Goal: Information Seeking & Learning: Learn about a topic

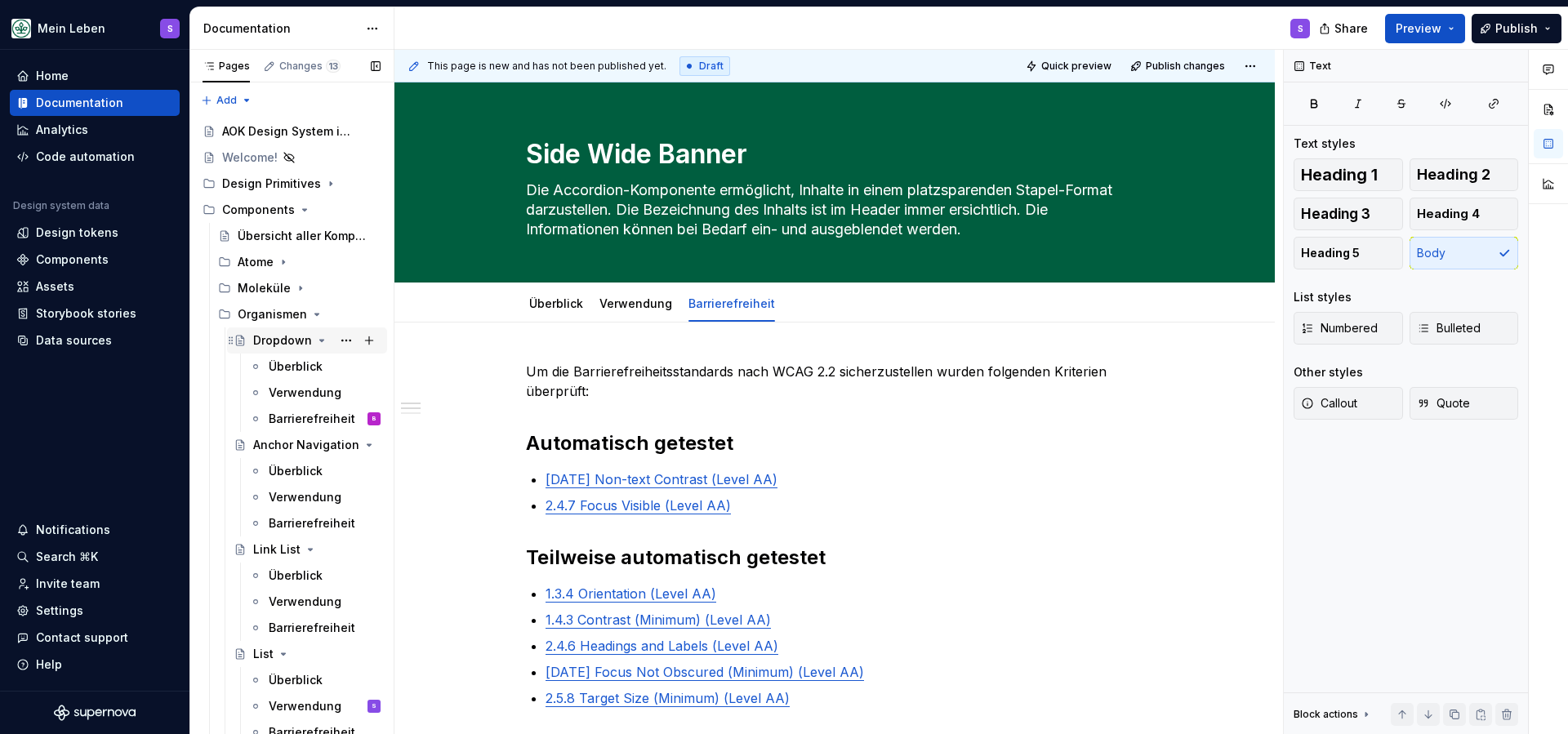
click at [271, 346] on div "Dropdown" at bounding box center [282, 341] width 58 height 17
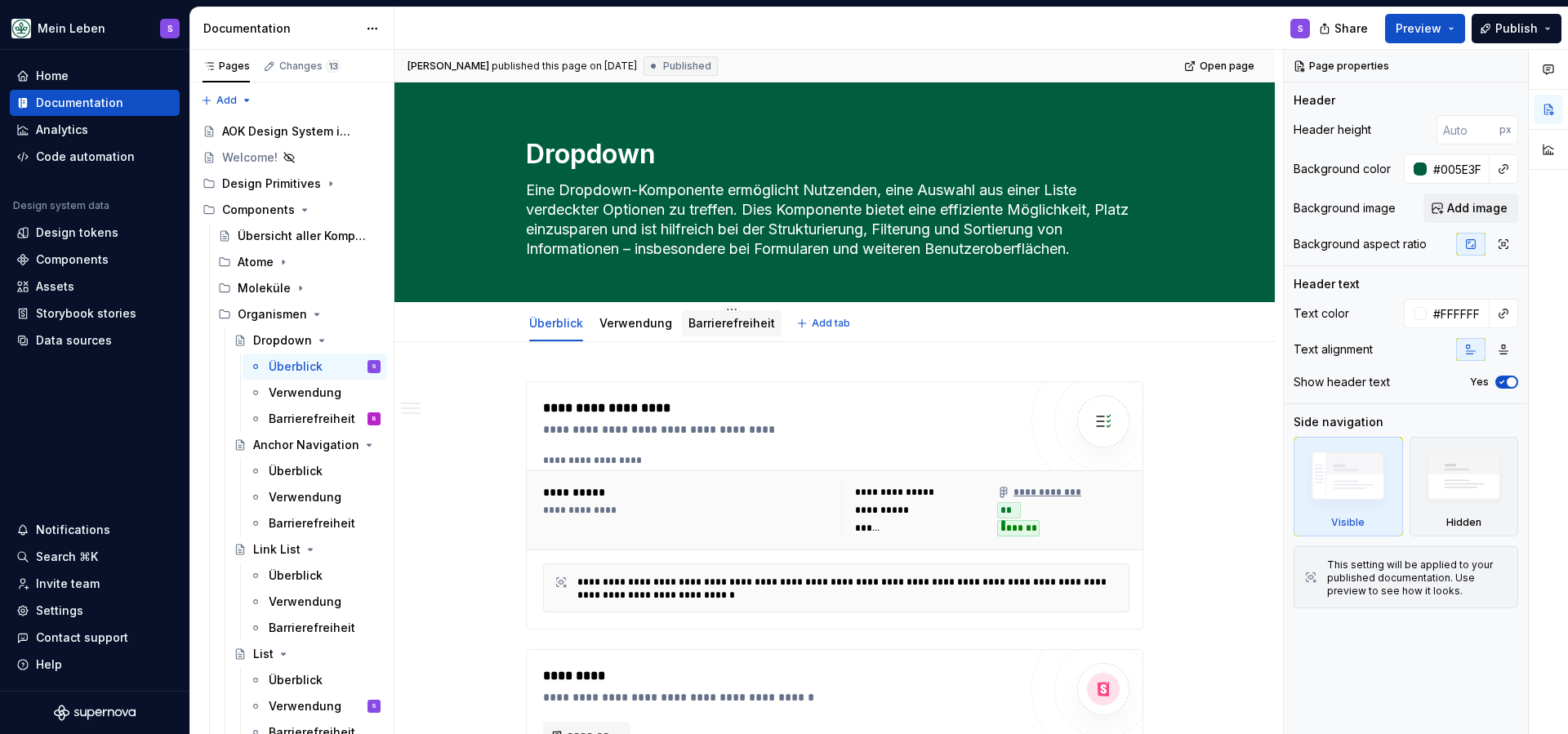
click at [725, 332] on div "Barrierefreiheit" at bounding box center [732, 322] width 87 height 19
click at [704, 326] on link "Barrierefreiheit" at bounding box center [732, 322] width 87 height 14
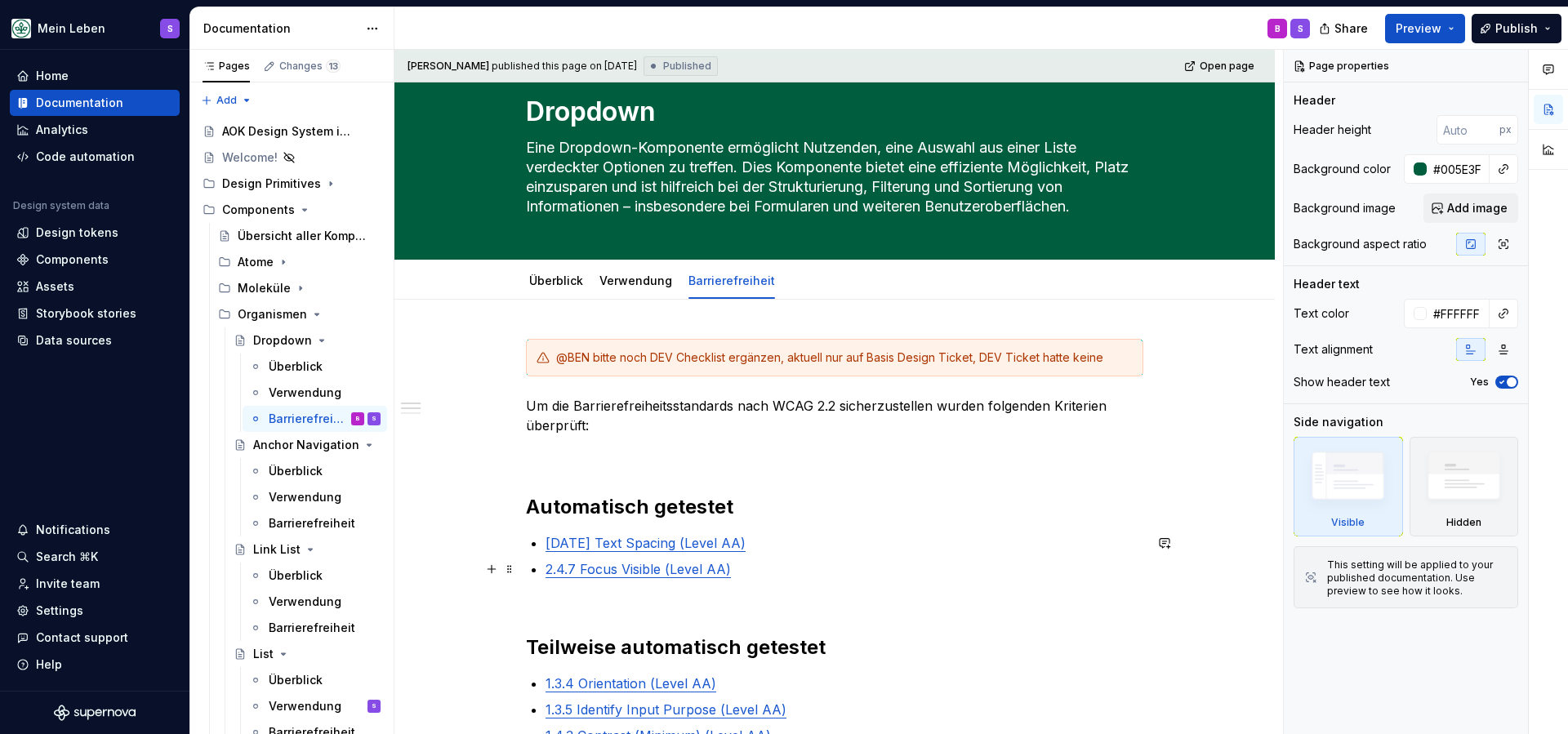
scroll to position [45, 0]
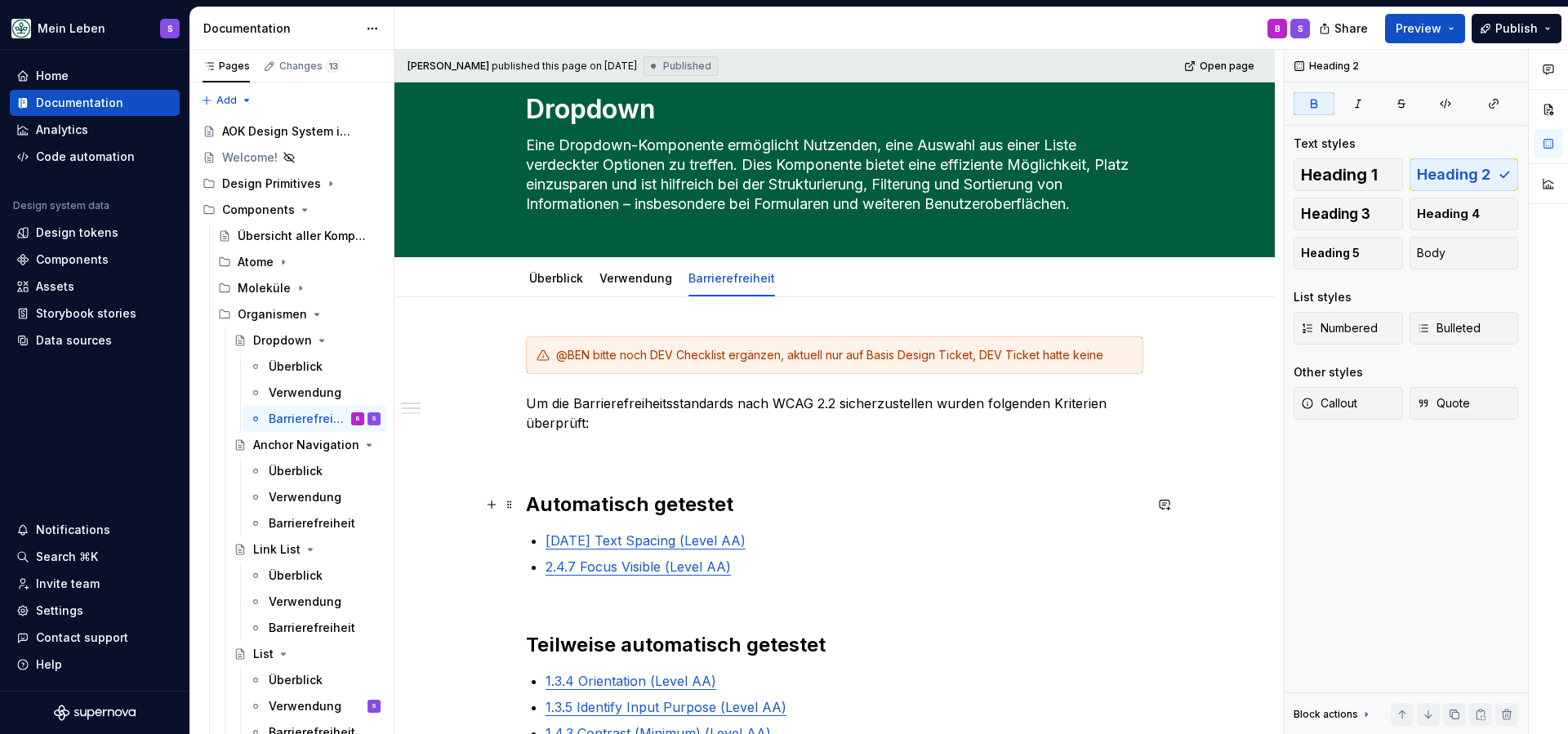
click at [769, 505] on h2 "Automatisch getestet" at bounding box center [834, 504] width 617 height 26
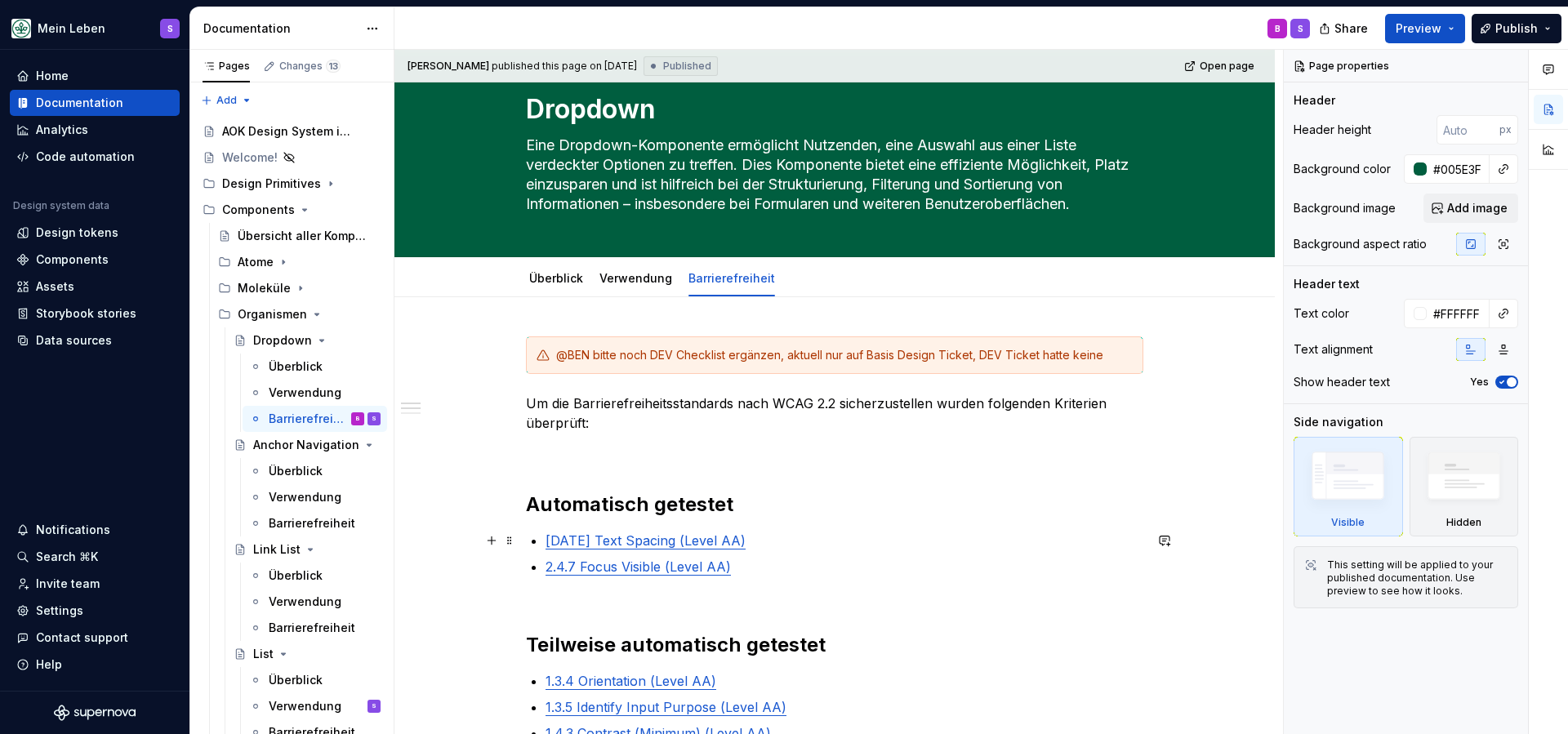
click at [551, 538] on link "[DATE] Text Spacing (Level AA)" at bounding box center [645, 540] width 200 height 17
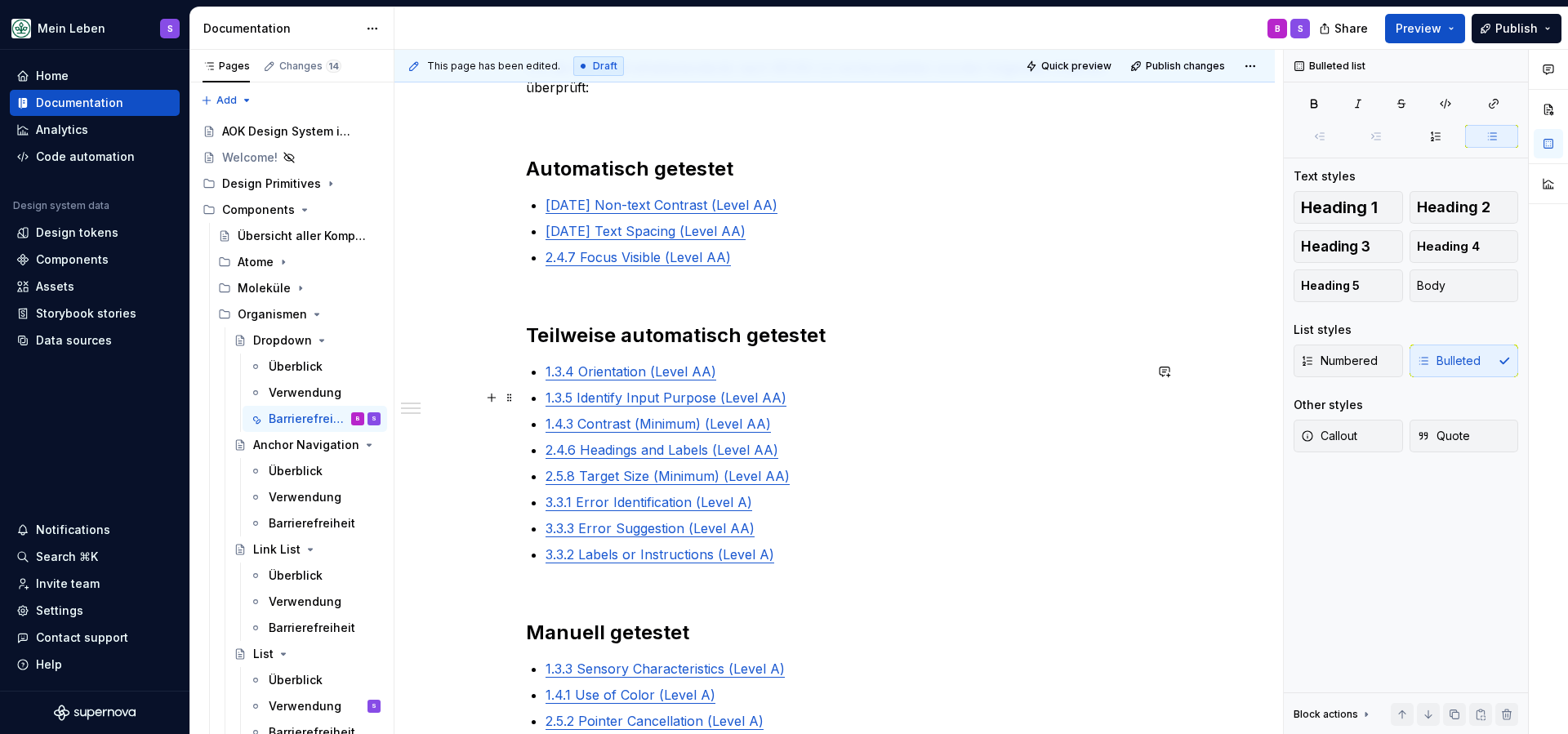
scroll to position [379, 0]
click at [784, 451] on p "2.4.6 Headings and Labels (Level AA)" at bounding box center [844, 450] width 597 height 19
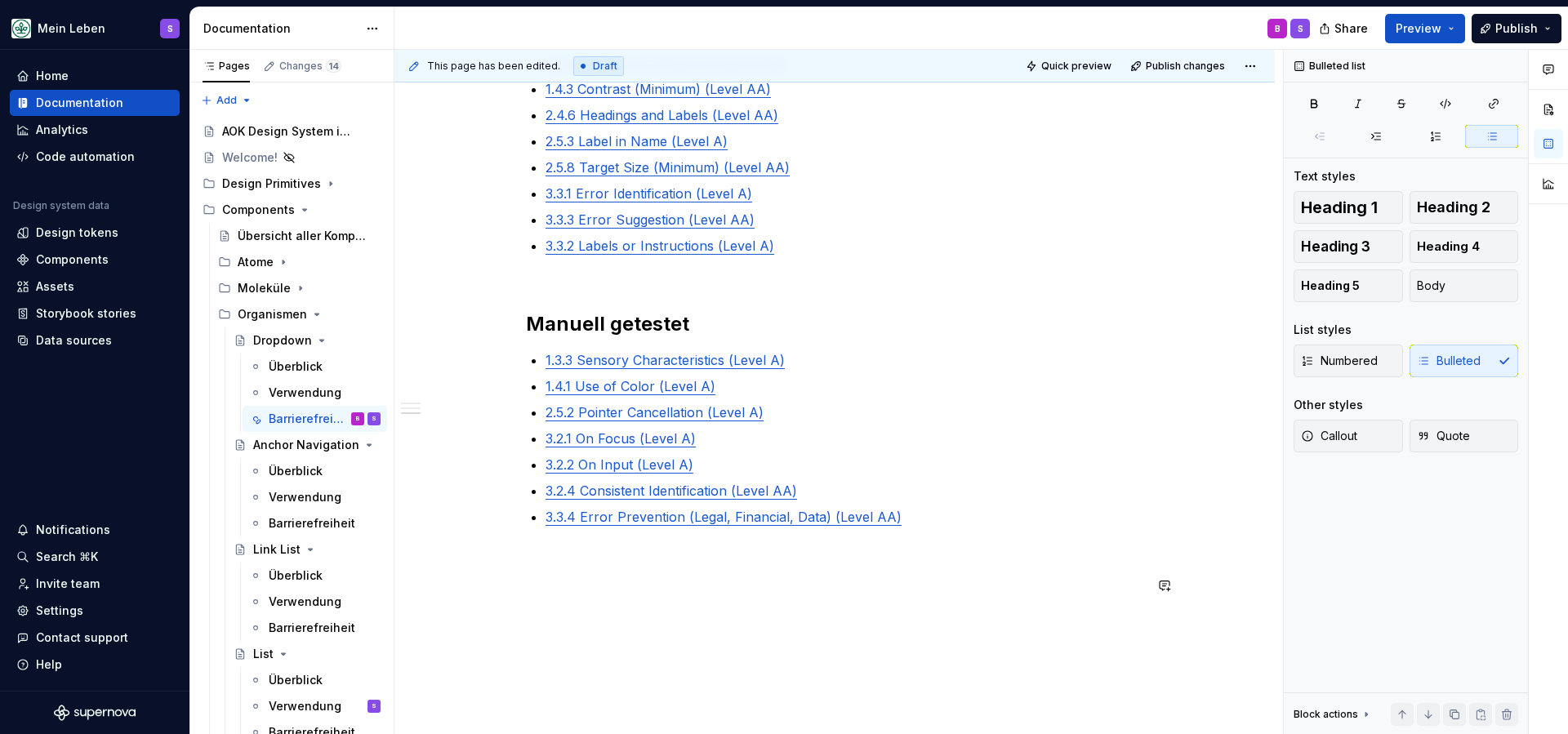
scroll to position [736, 0]
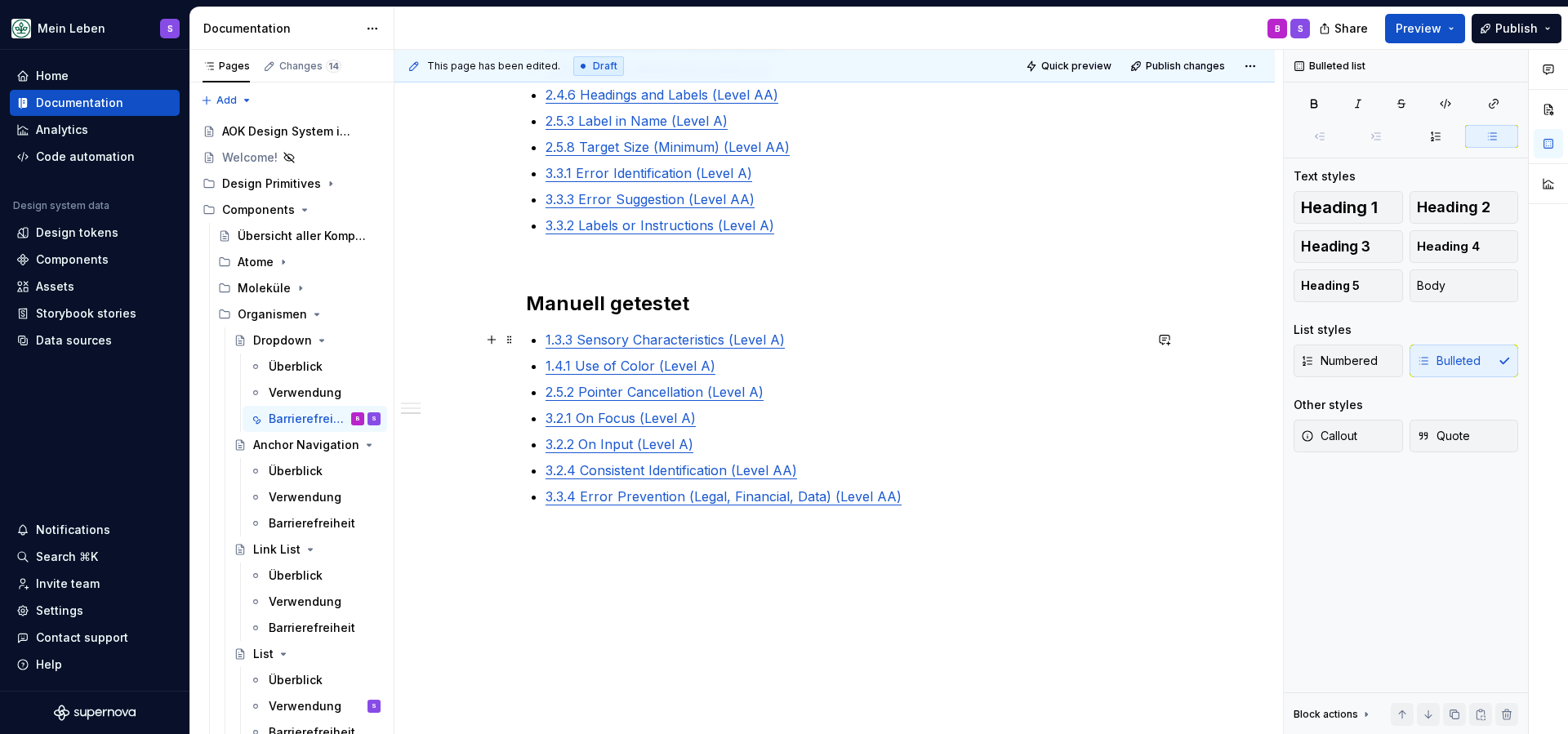
click at [549, 342] on div "@BEN bitte noch DEV Checklist ergänzen, aktuell nur auf Basis Design Ticket, DE…" at bounding box center [834, 110] width 617 height 929
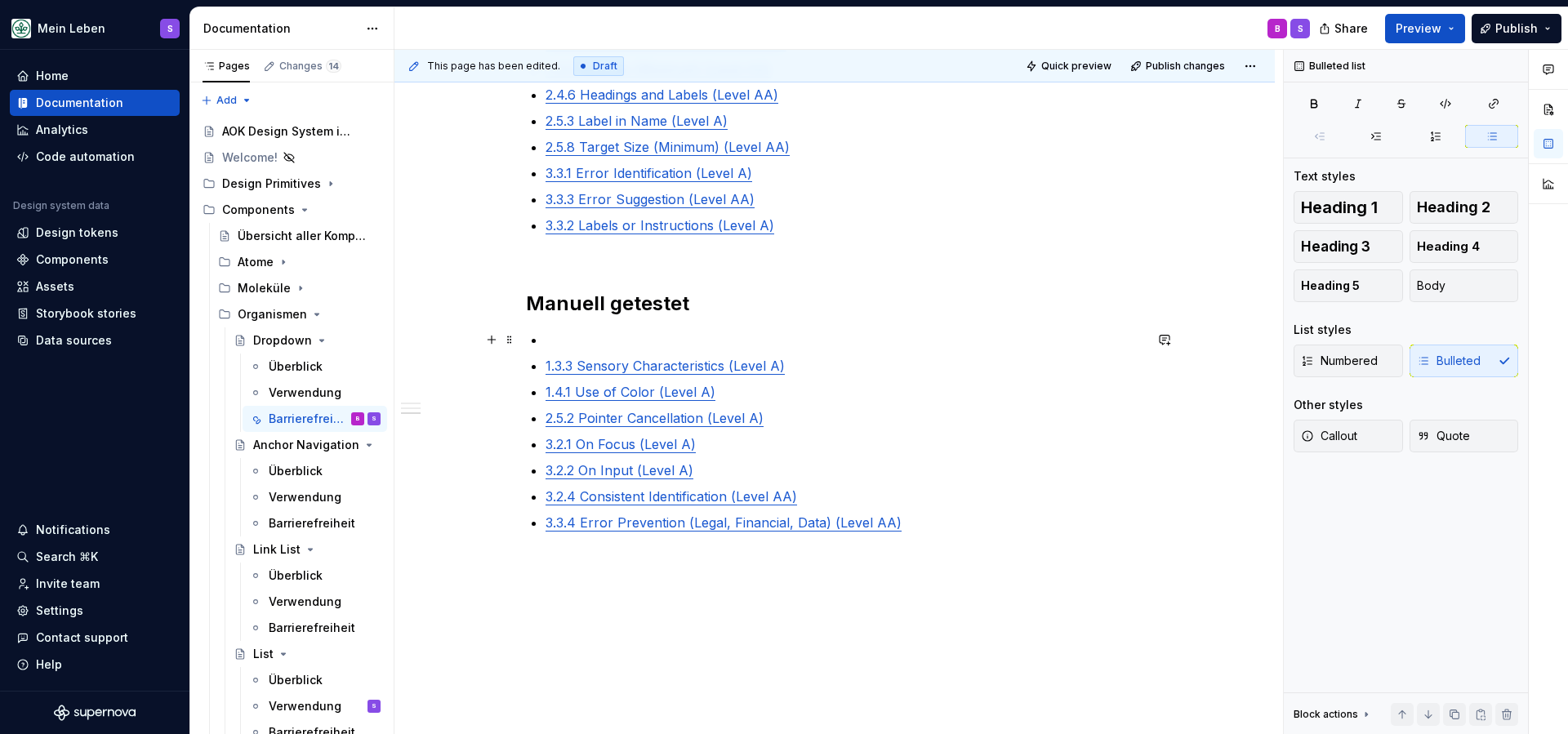
click at [569, 342] on p at bounding box center [844, 339] width 597 height 19
click at [713, 393] on link "1.4.1 Use of Color (Level A)" at bounding box center [630, 392] width 170 height 17
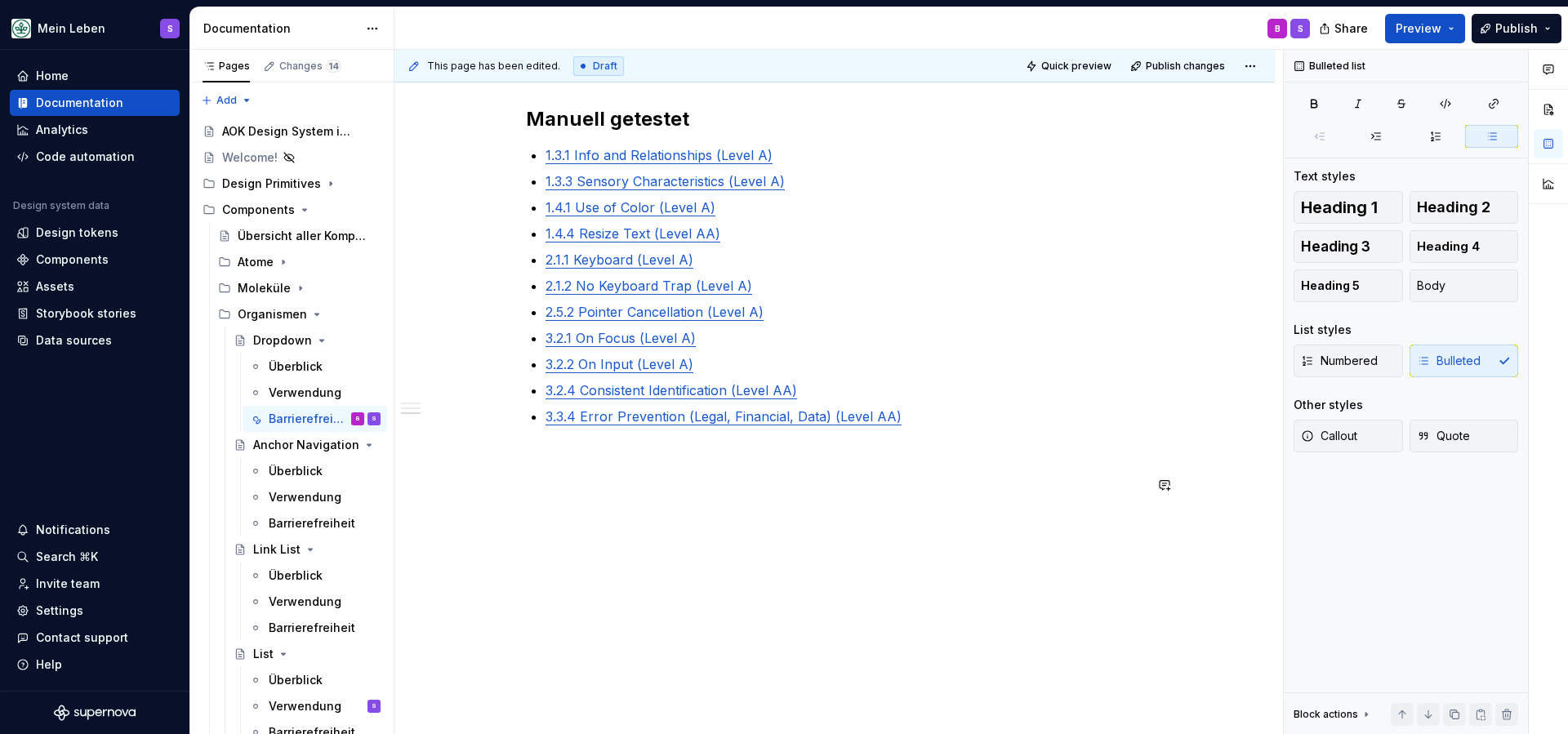
scroll to position [919, 0]
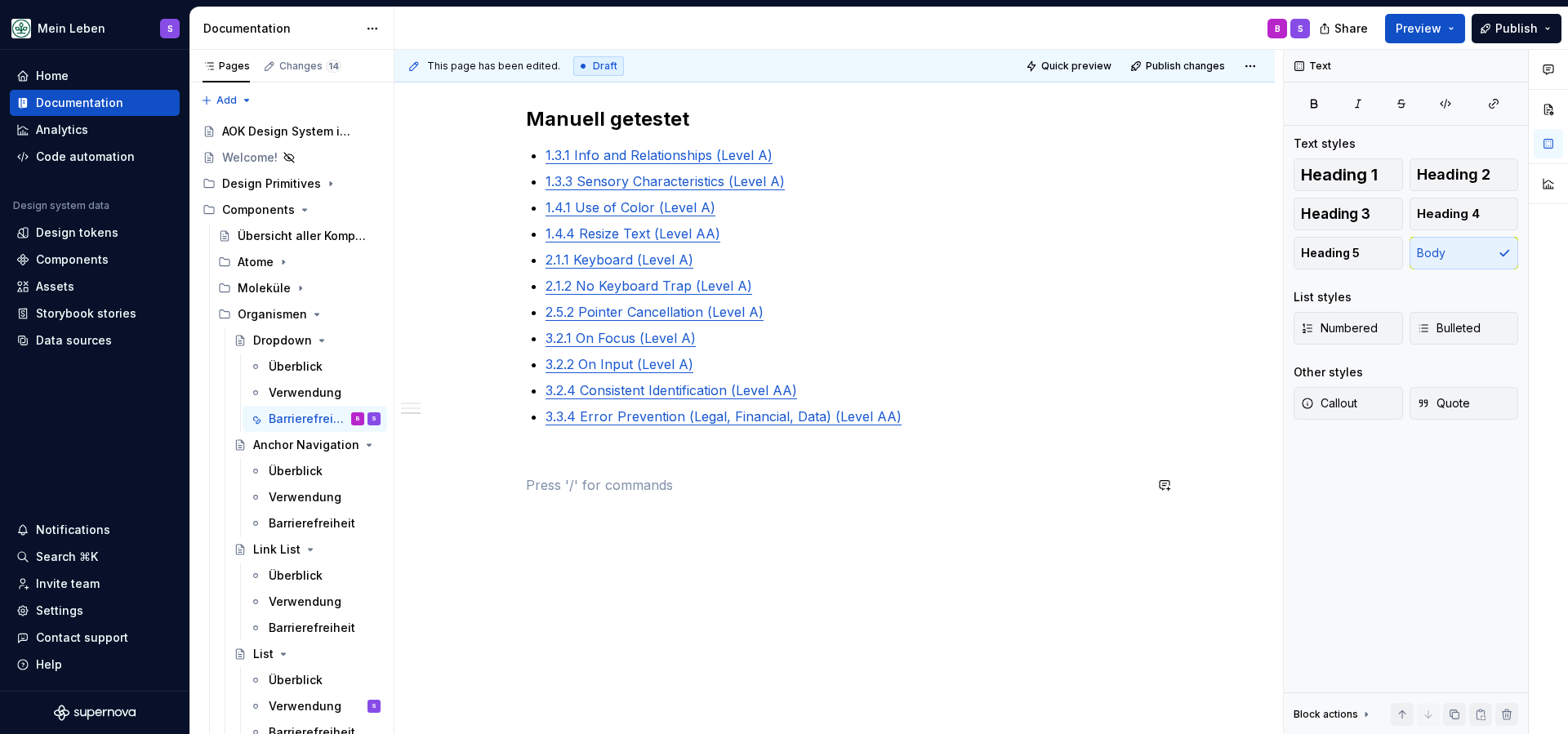
click at [661, 590] on div "@BEN bitte noch DEV Checklist ergänzen, aktuell nur auf Basis Design Ticket, DE…" at bounding box center [835, 78] width 880 height 1313
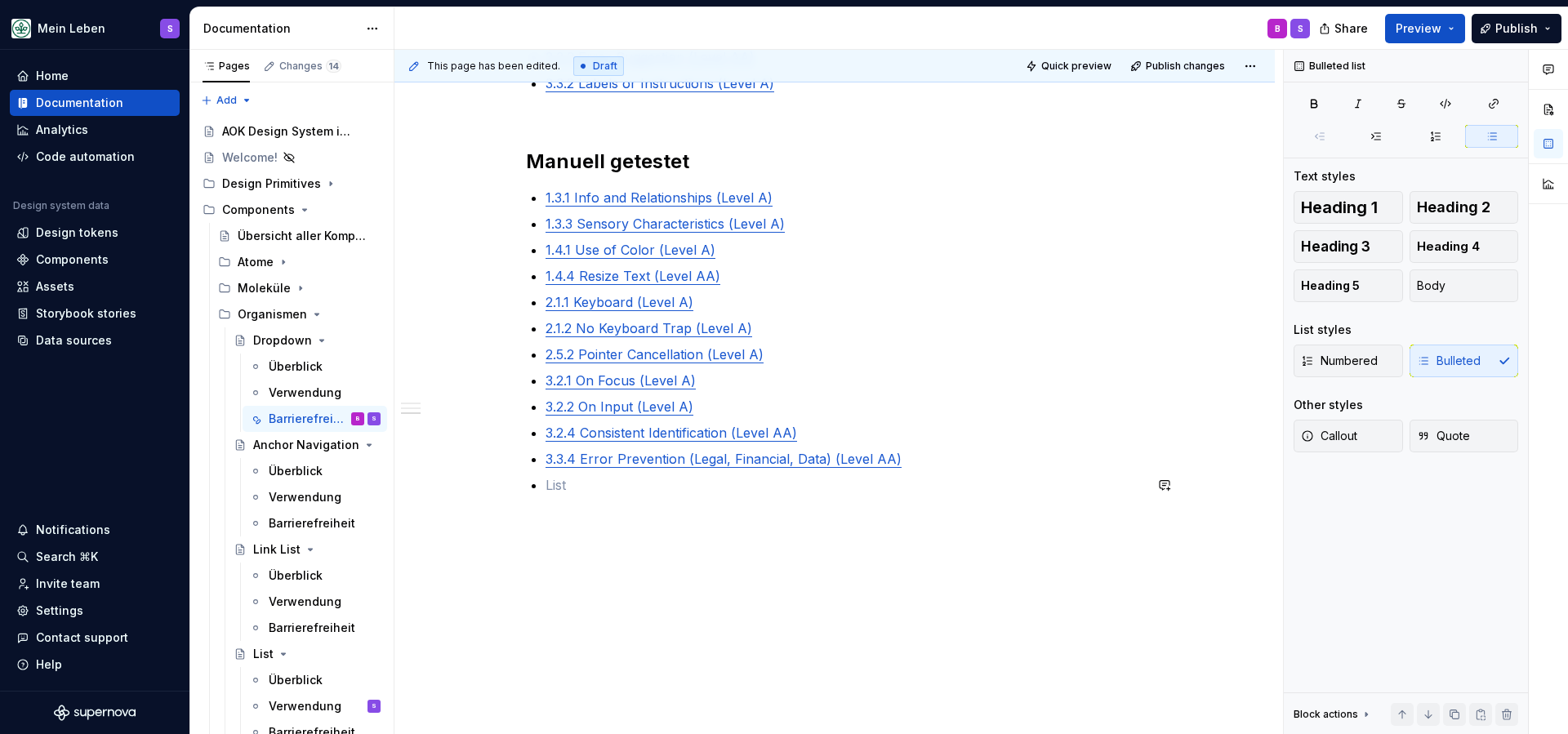
scroll to position [851, 0]
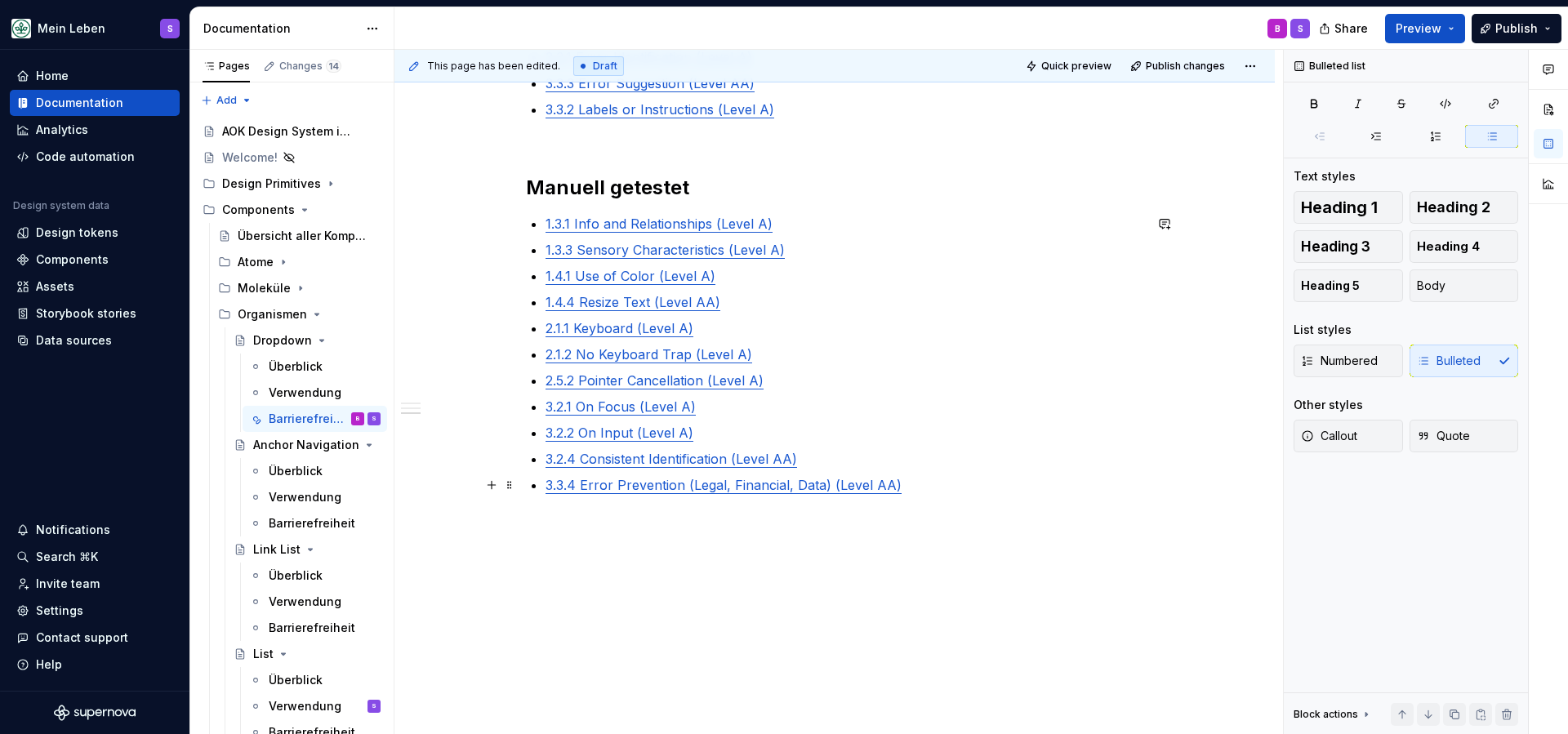
click at [916, 488] on p "3.3.4 Error Prevention (Legal, Financial, Data) (Level AA)" at bounding box center [844, 484] width 597 height 19
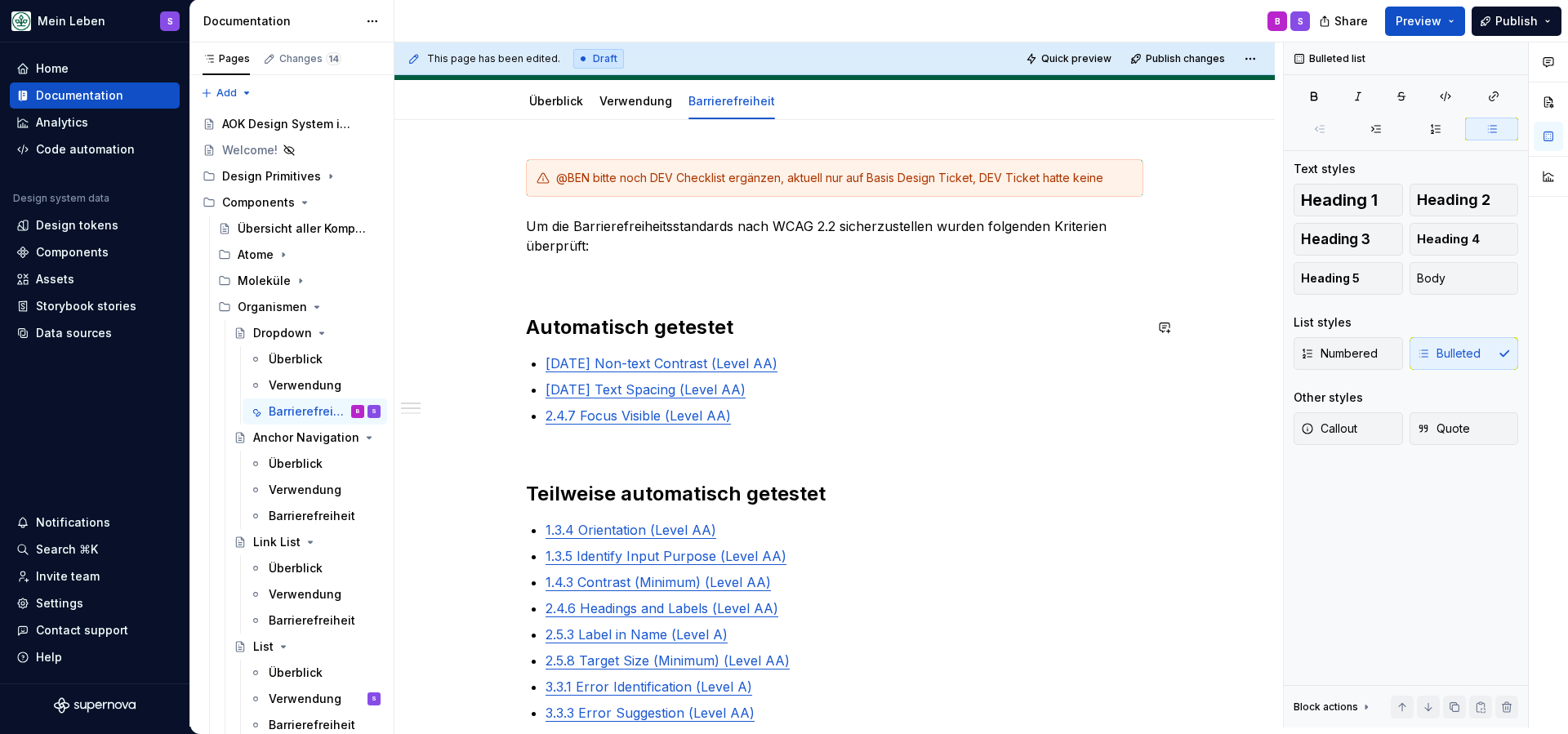
scroll to position [188, 0]
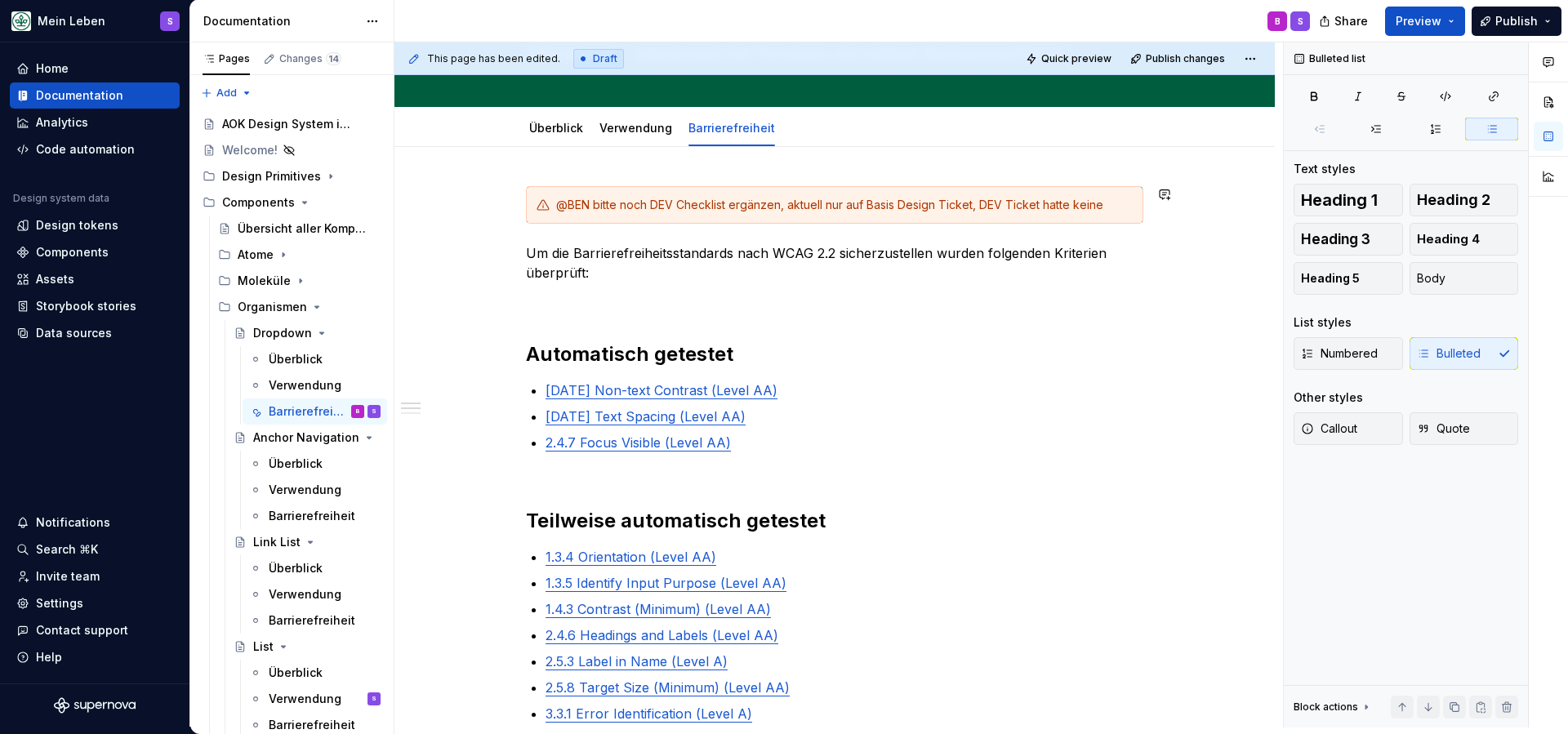
click at [629, 225] on div "@BEN bitte noch DEV Checklist ergänzen, aktuell nur auf Basis Design Ticket, DE…" at bounding box center [834, 656] width 617 height 939
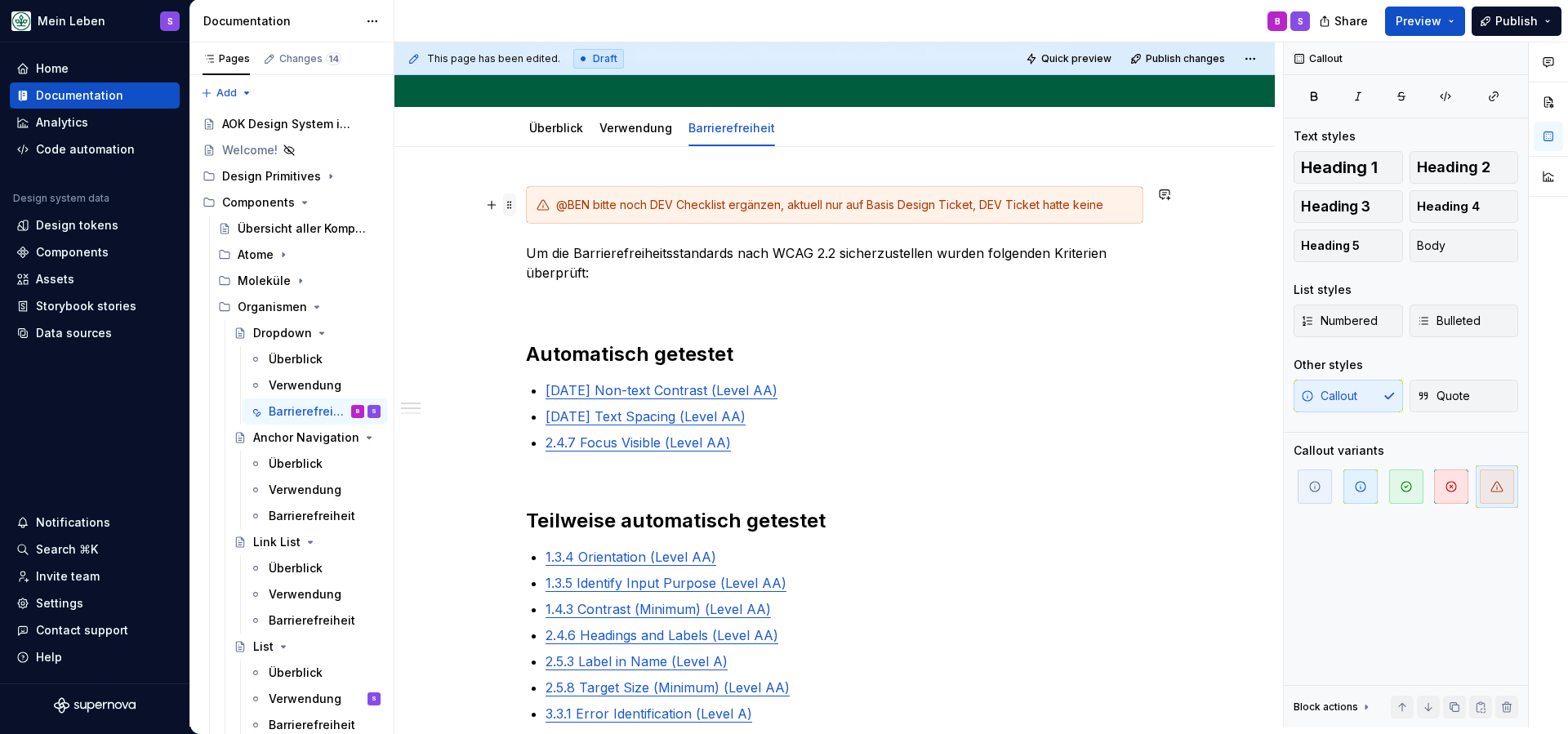
click at [510, 208] on span at bounding box center [510, 205] width 13 height 23
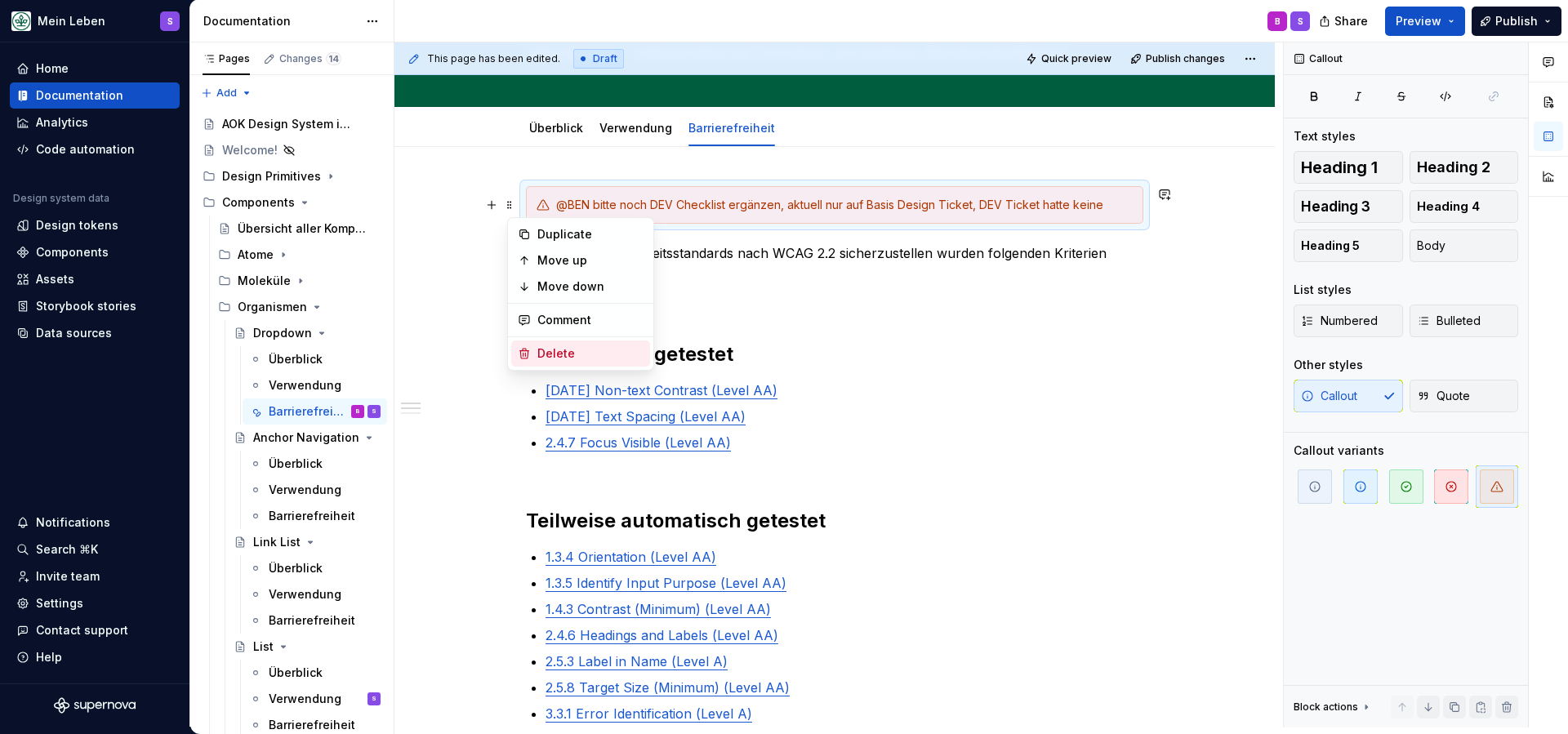
click at [551, 350] on div "Delete" at bounding box center [590, 353] width 106 height 17
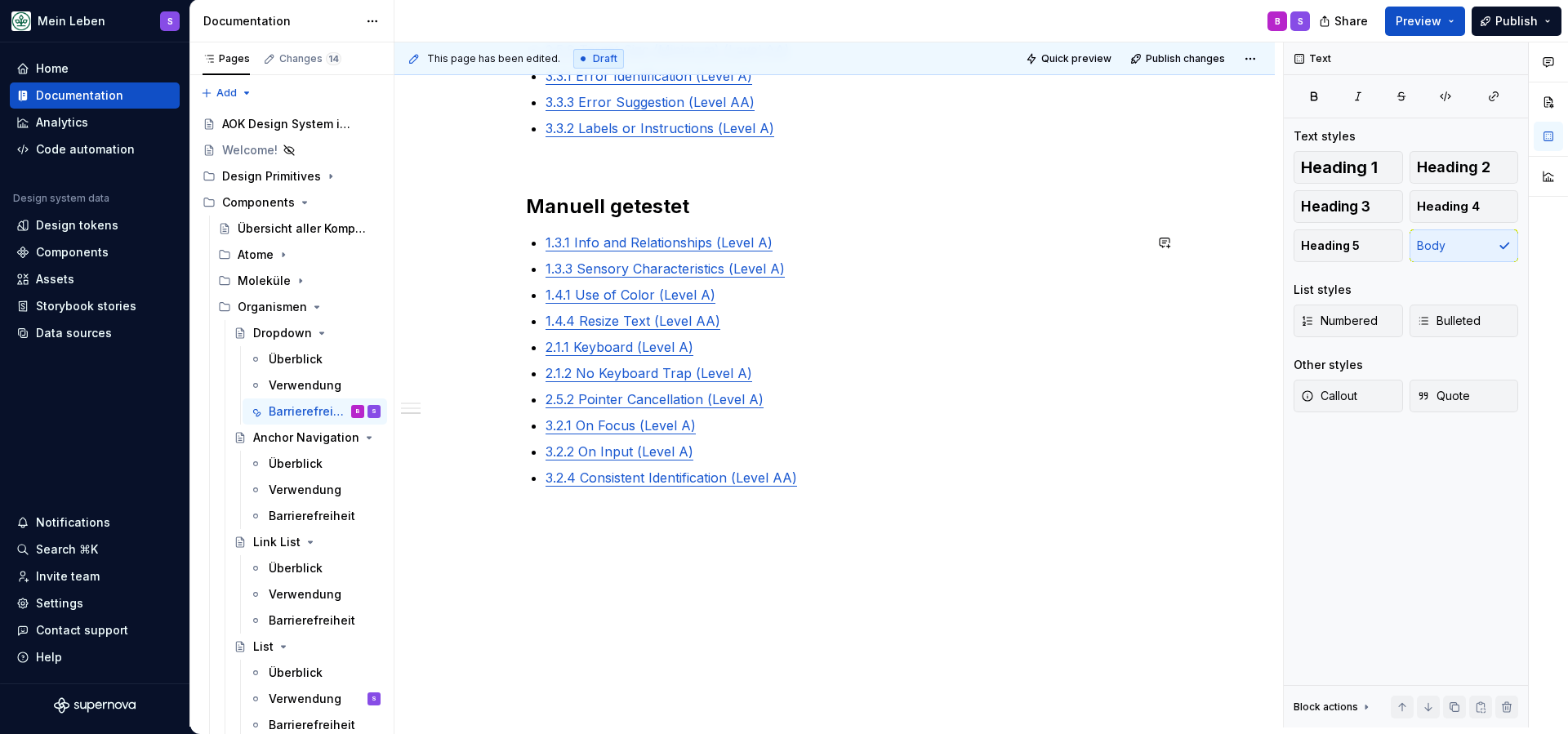
scroll to position [768, 0]
click at [825, 579] on div "Um die Barrierefreiheitsstandards nach WCAG 2.2 sicherzustellen wurden folgende…" at bounding box center [835, 147] width 880 height 1161
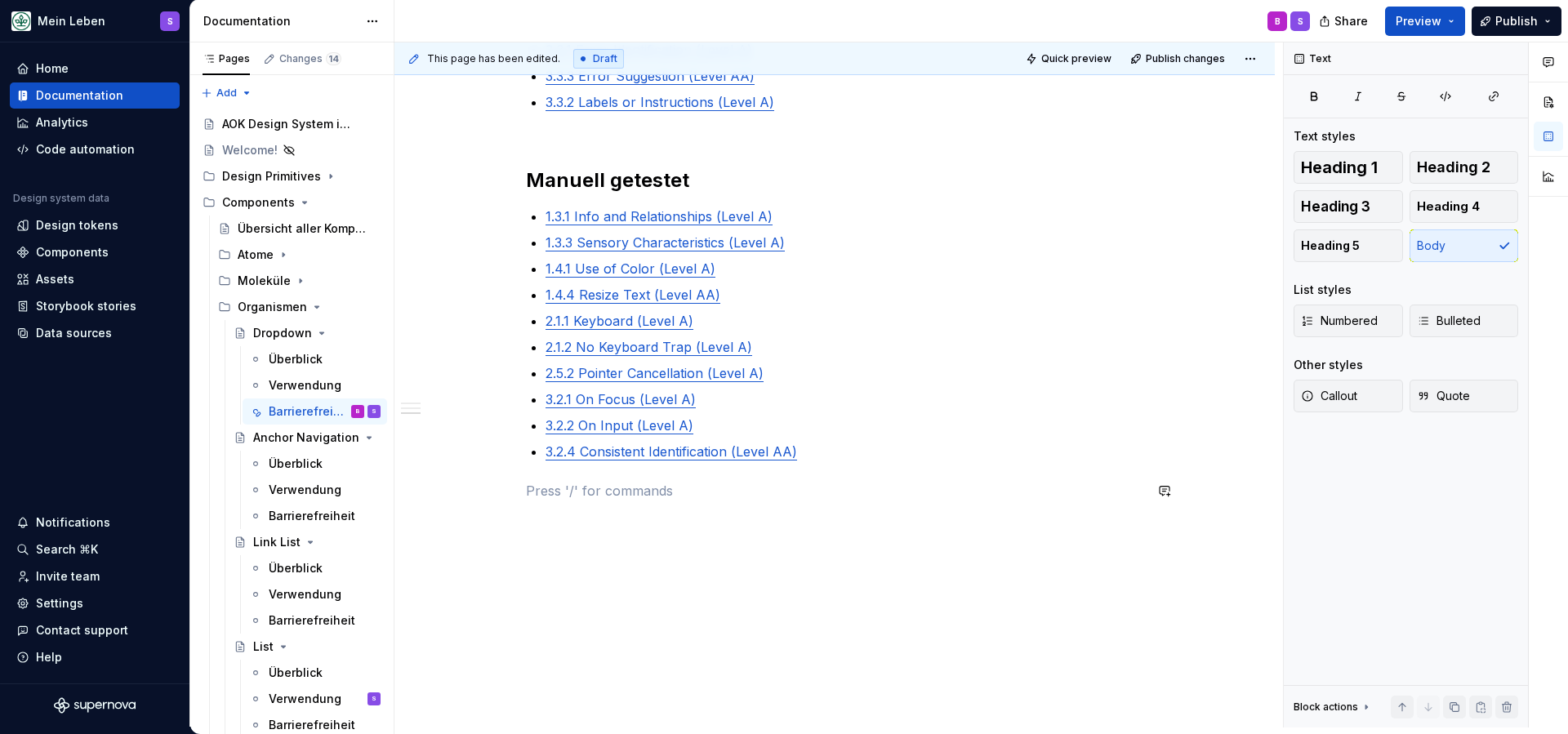
scroll to position [797, 0]
type textarea "*"
